Goal: Task Accomplishment & Management: Manage account settings

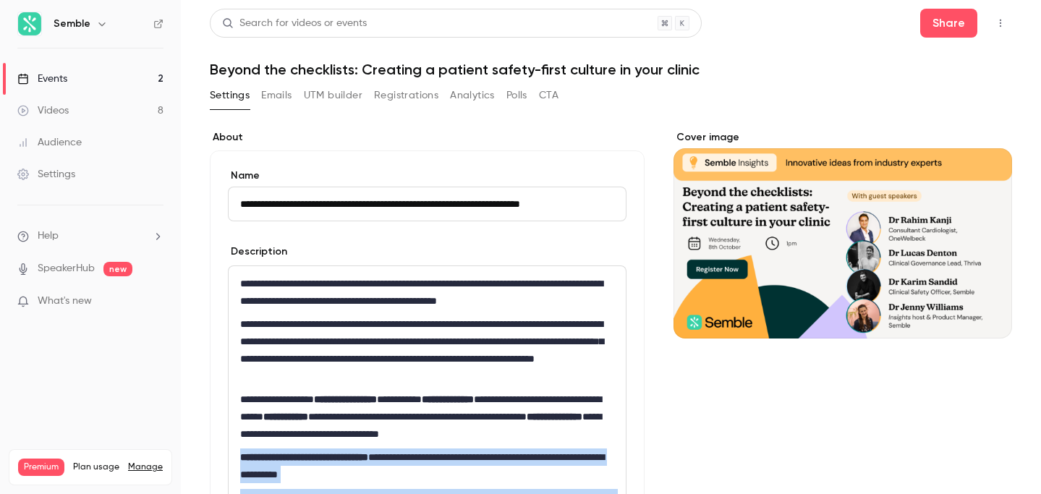
click at [89, 74] on link "Events 2" at bounding box center [90, 79] width 181 height 32
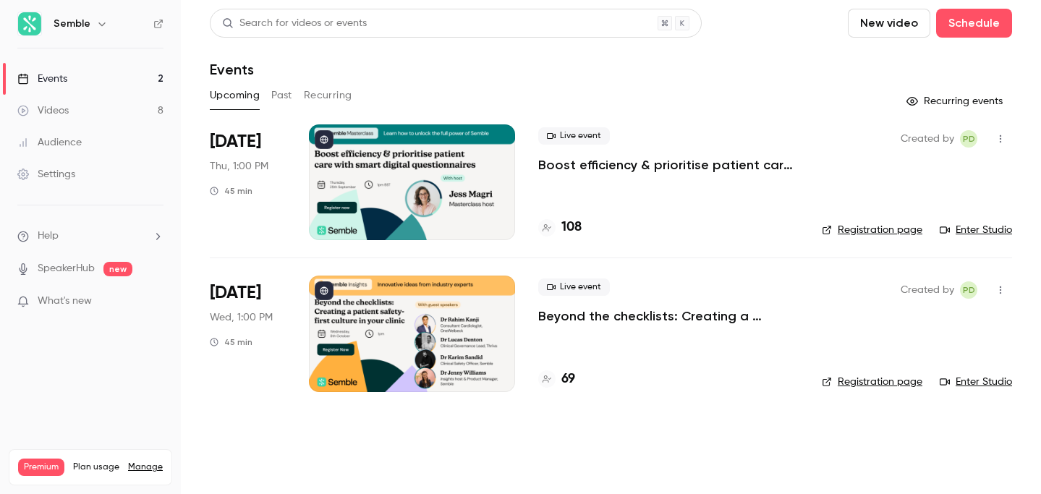
click at [666, 315] on p "Beyond the checklists: Creating a patient safety-first culture in your clinic" at bounding box center [668, 316] width 261 height 17
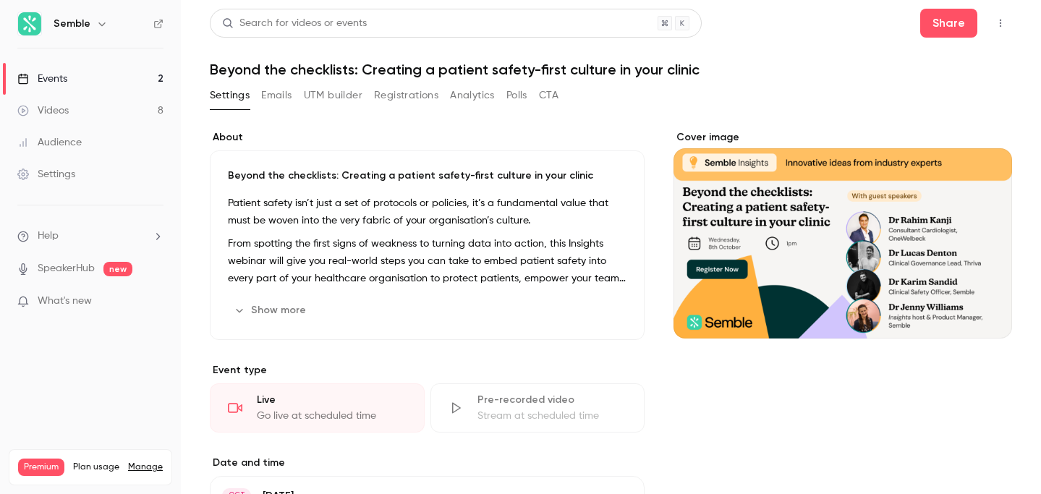
click at [405, 95] on button "Registrations" at bounding box center [406, 95] width 64 height 23
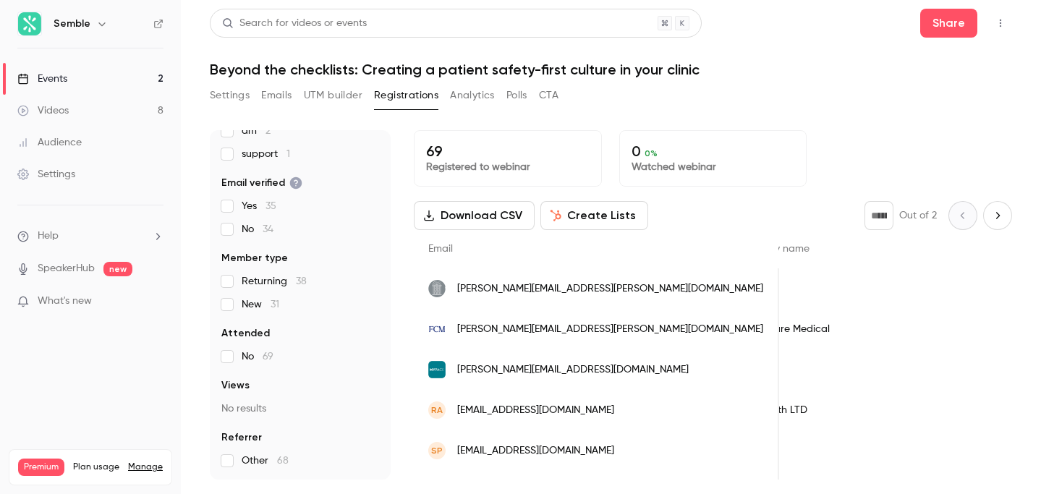
click at [999, 210] on icon "Next page" at bounding box center [998, 216] width 16 height 12
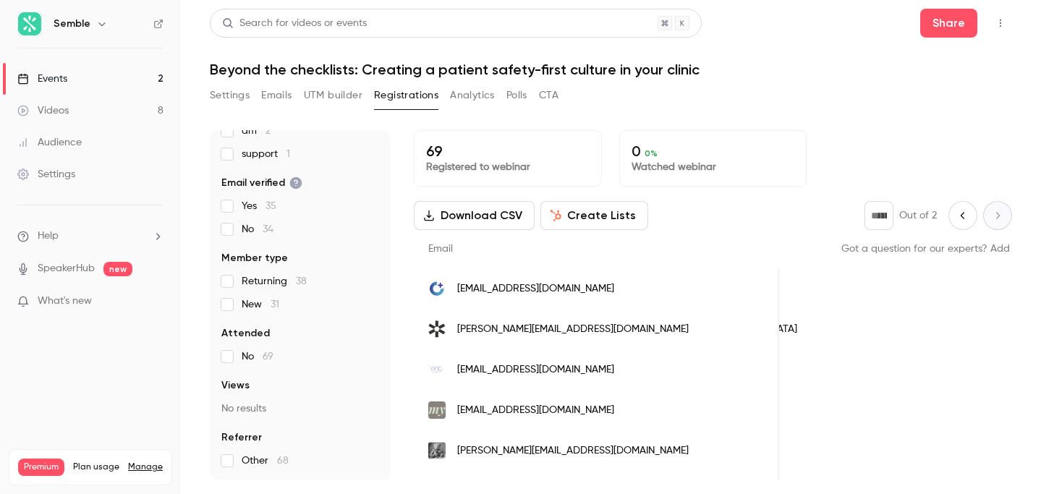
click at [964, 213] on icon "Previous page" at bounding box center [963, 215] width 4 height 7
type input "*"
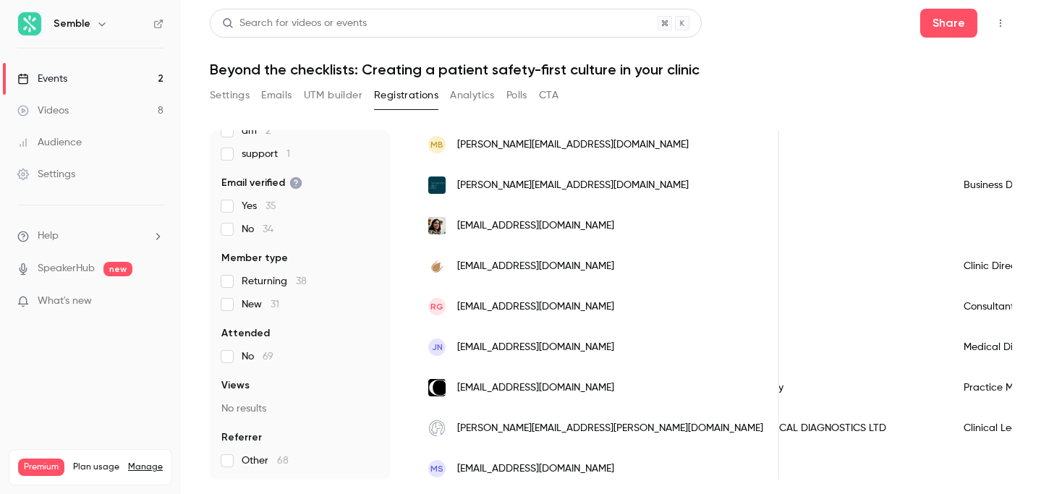
scroll to position [946, 0]
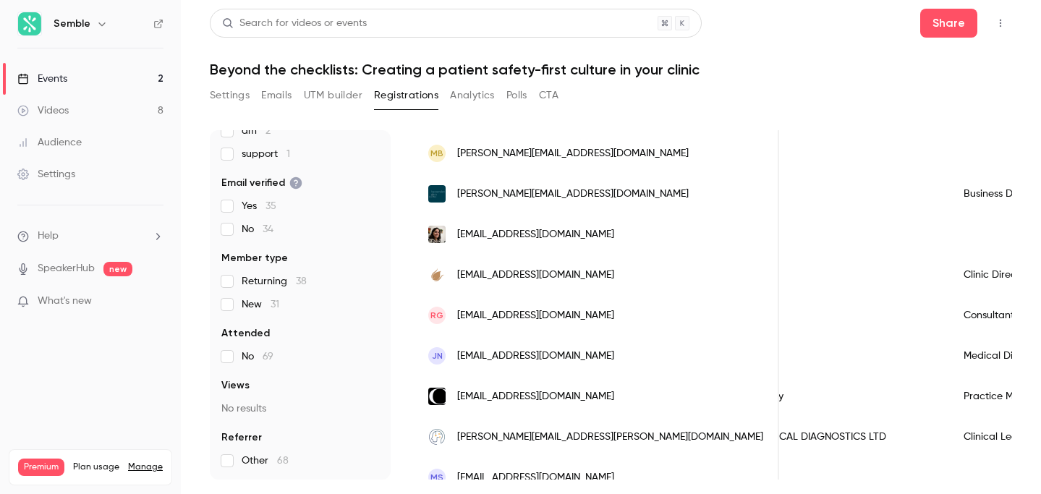
click at [228, 103] on button "Settings" at bounding box center [230, 95] width 40 height 23
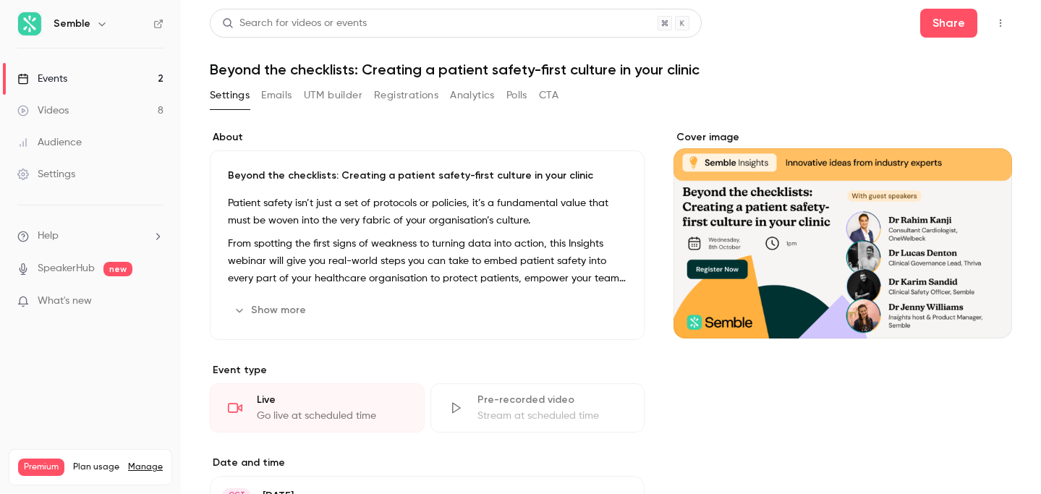
click at [1003, 15] on button "button" at bounding box center [1000, 23] width 23 height 23
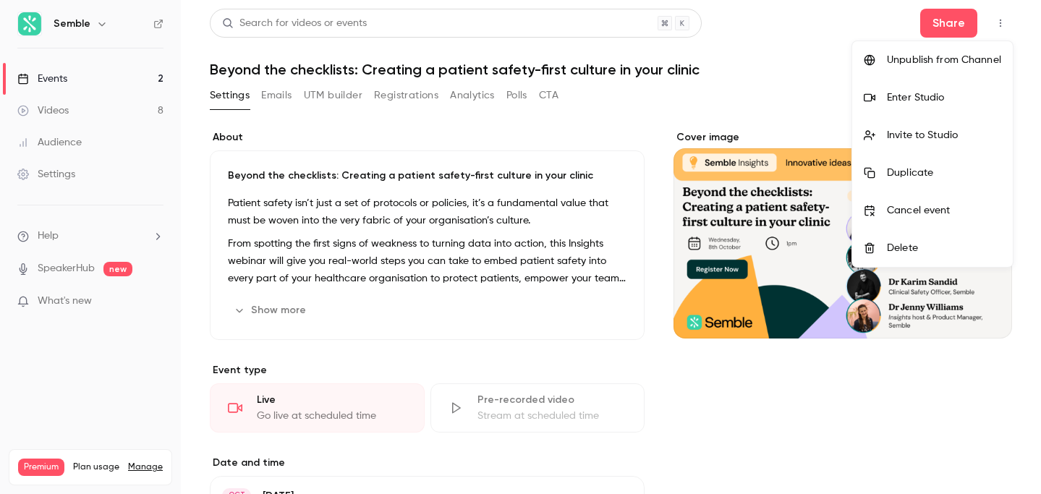
click at [1026, 64] on div at bounding box center [520, 247] width 1041 height 494
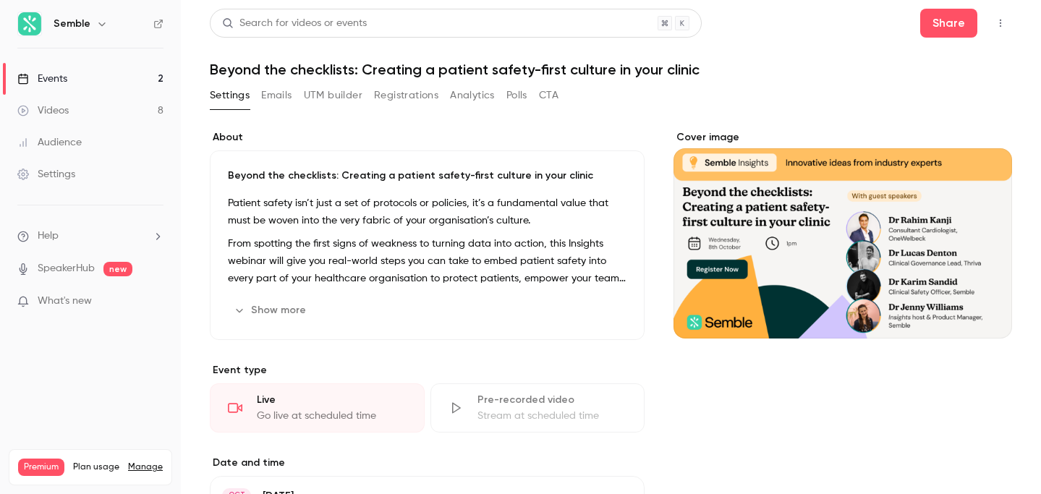
click at [1003, 23] on icon "button" at bounding box center [1001, 23] width 12 height 10
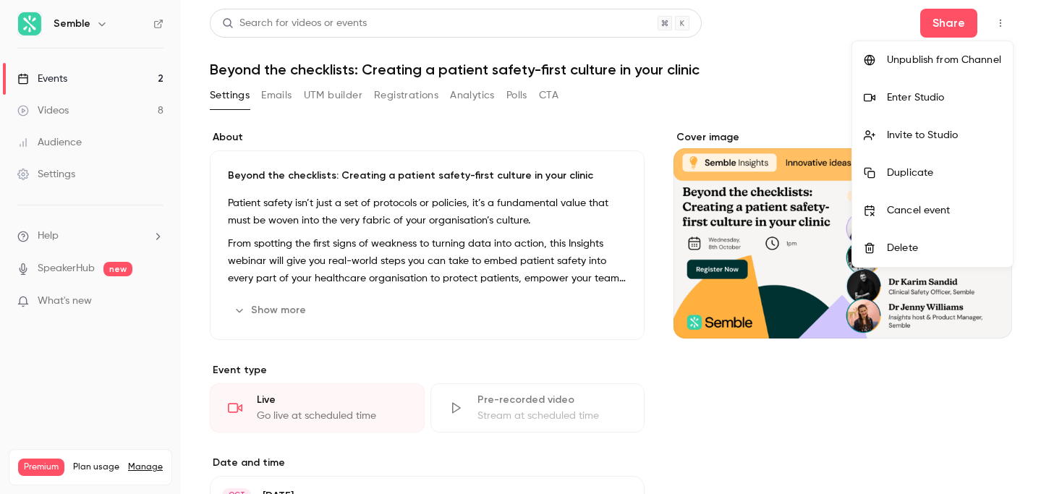
click at [787, 64] on div at bounding box center [520, 247] width 1041 height 494
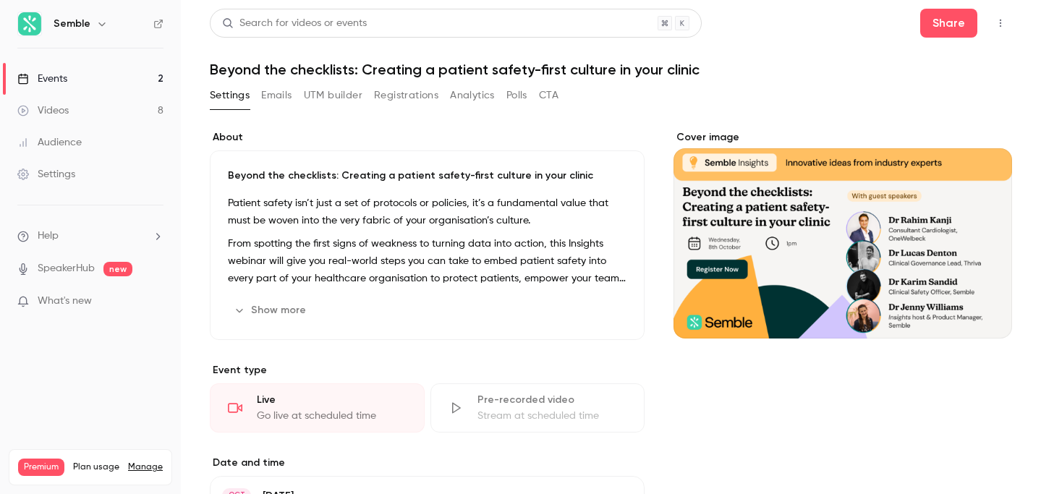
click at [1001, 22] on icon "button" at bounding box center [1001, 23] width 12 height 10
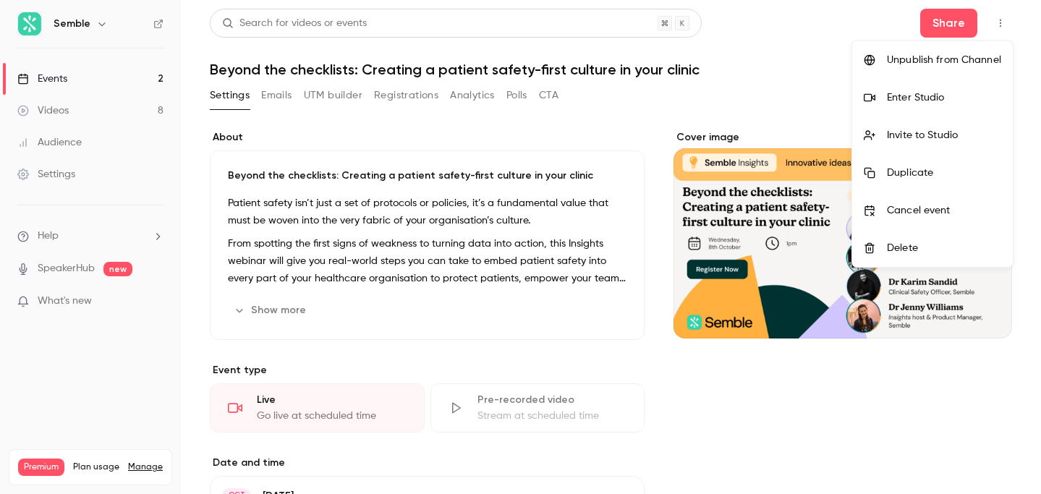
click at [942, 97] on div "Enter Studio" at bounding box center [944, 97] width 114 height 14
